Goal: Check status: Check status

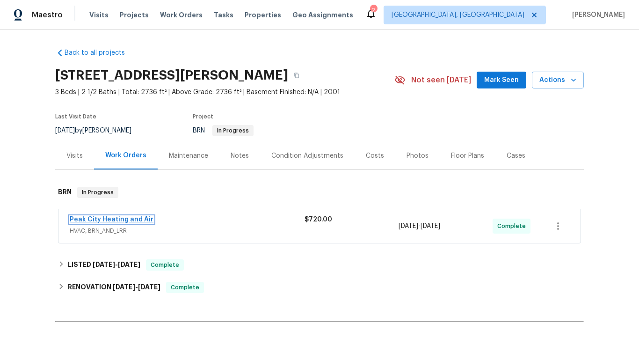
click at [144, 221] on link "Peak City Heating and Air" at bounding box center [112, 219] width 84 height 7
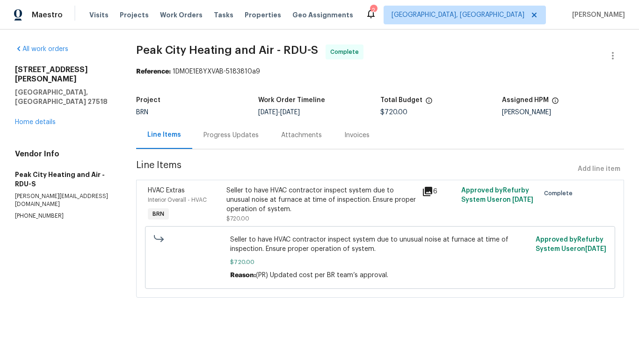
click at [353, 135] on div "Invoices" at bounding box center [356, 134] width 25 height 9
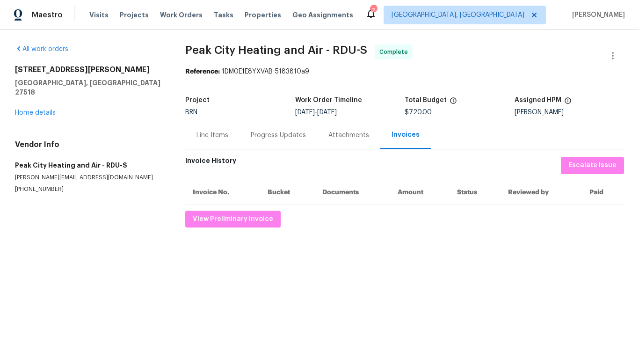
click at [231, 132] on div "Line Items" at bounding box center [212, 135] width 54 height 28
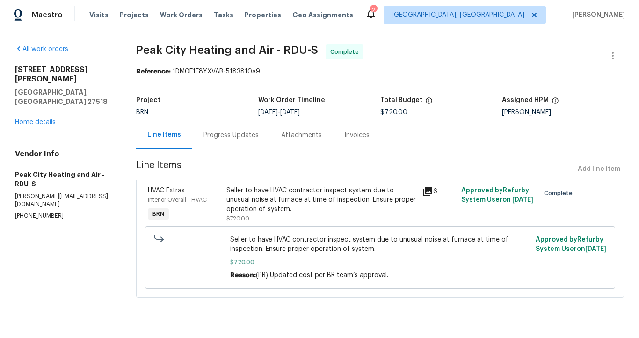
click at [219, 133] on div "Progress Updates" at bounding box center [230, 134] width 55 height 9
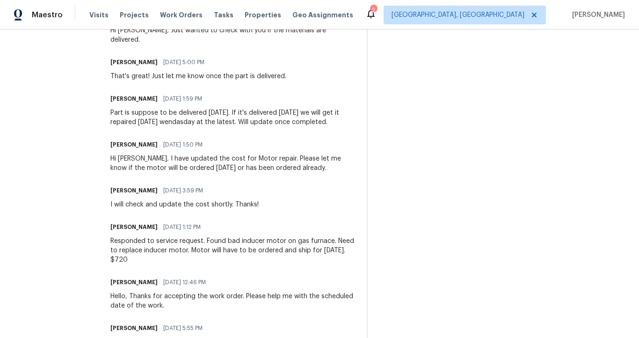
scroll to position [527, 0]
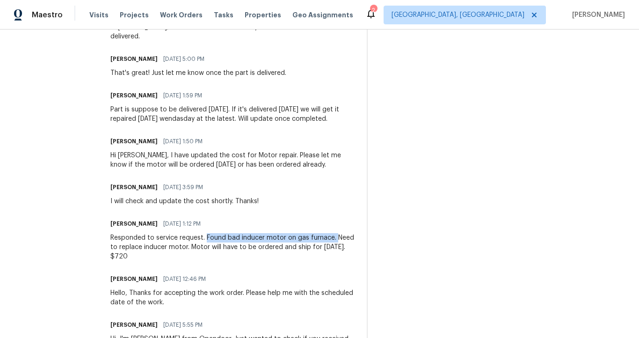
drag, startPoint x: 205, startPoint y: 237, endPoint x: 334, endPoint y: 239, distance: 129.1
click at [334, 239] on div "Responded to service request. Found bad inducer motor on gas furnace. Need to r…" at bounding box center [232, 247] width 245 height 28
copy div "Found bad inducer motor on gas furnace."
